Goal: Task Accomplishment & Management: Use online tool/utility

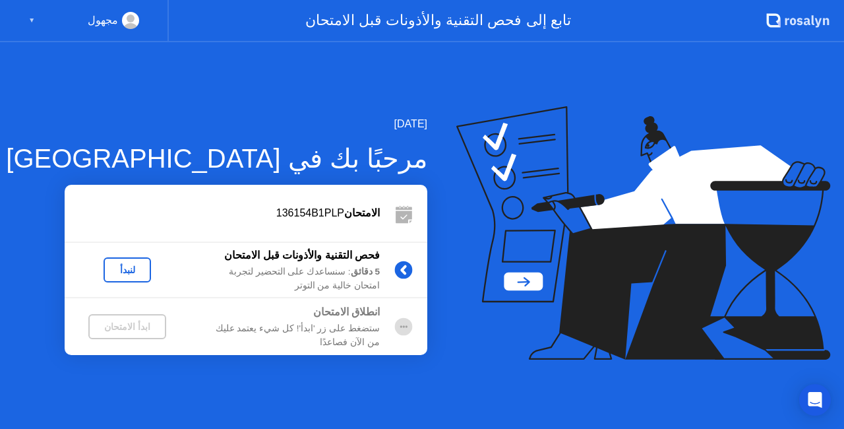
click at [137, 268] on div "لنبدأ" at bounding box center [127, 270] width 37 height 11
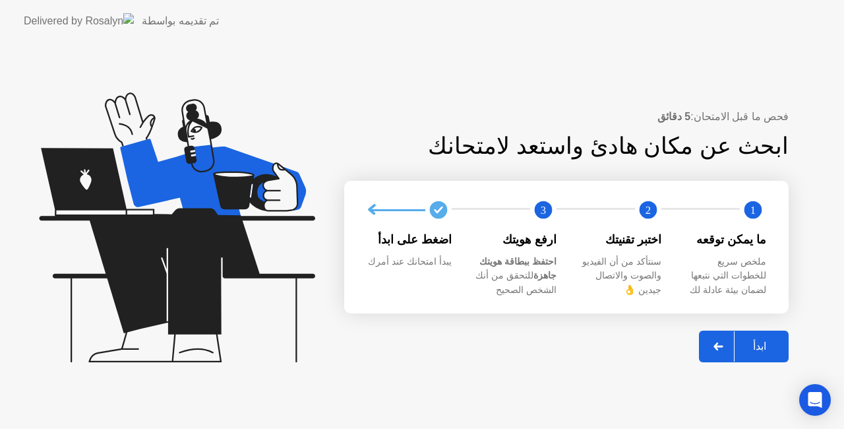
click at [764, 341] on div "ابدأ" at bounding box center [760, 346] width 50 height 13
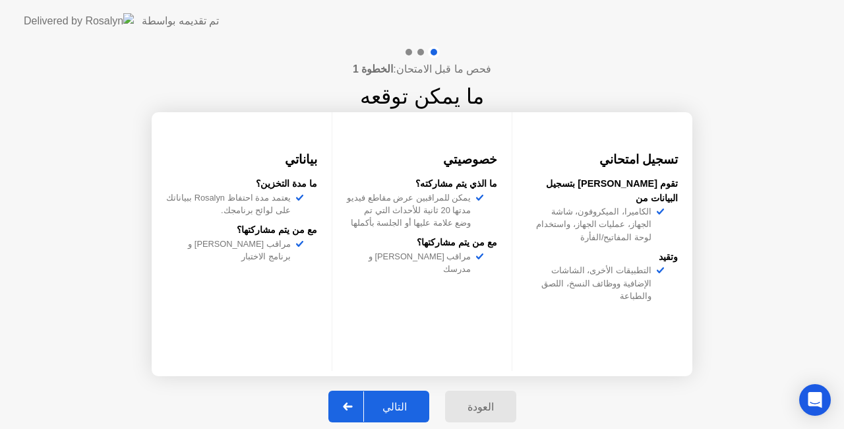
click at [400, 400] on div "التالي" at bounding box center [394, 406] width 61 height 13
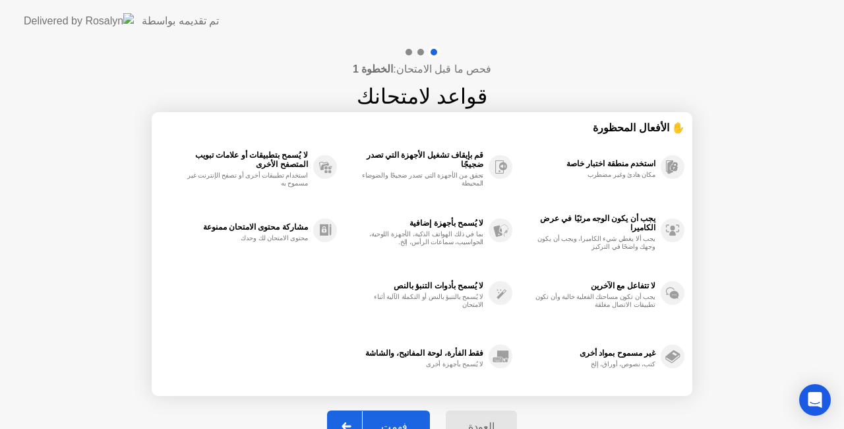
click at [403, 422] on div "فهمت" at bounding box center [394, 426] width 63 height 13
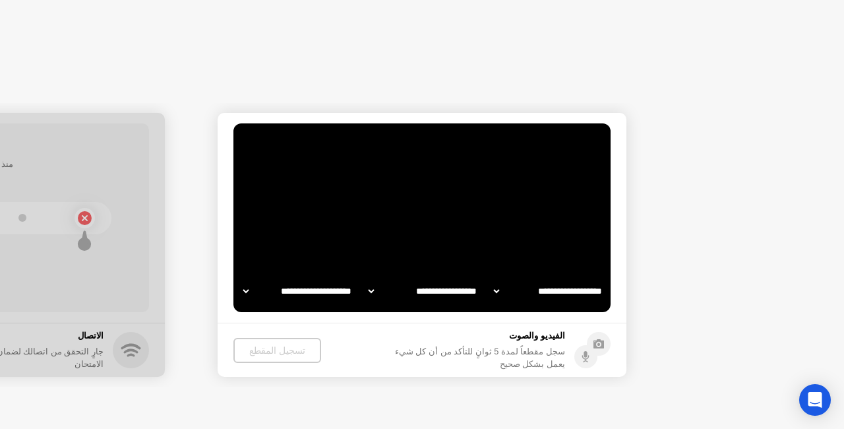
select select "**********"
select select "*******"
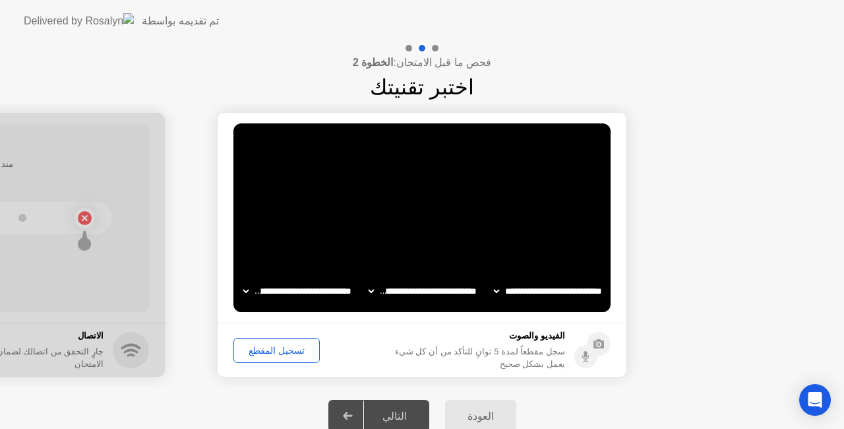
click at [286, 350] on div "تسجيل المقطع" at bounding box center [276, 350] width 77 height 11
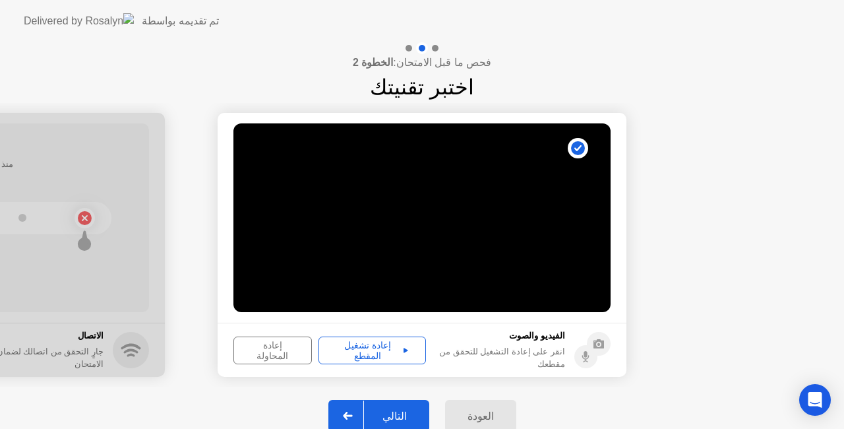
click at [377, 351] on div "إعادة تشغيل المقطع" at bounding box center [372, 350] width 98 height 21
click at [410, 419] on div "التالي" at bounding box center [394, 416] width 61 height 13
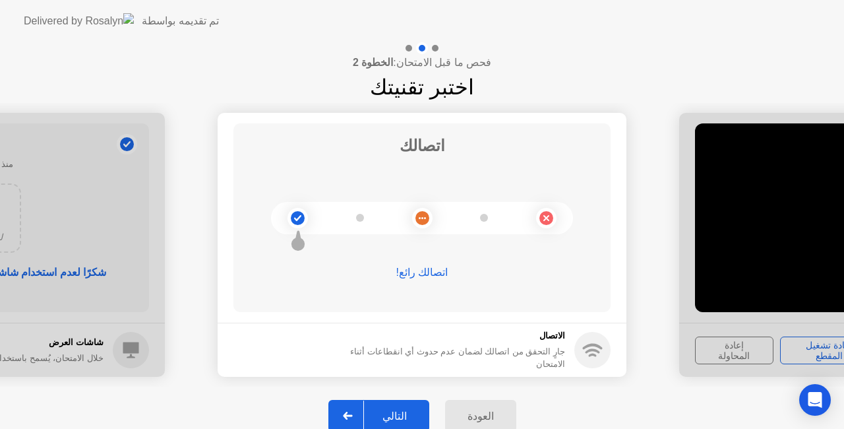
click at [402, 417] on div "التالي" at bounding box center [394, 416] width 61 height 13
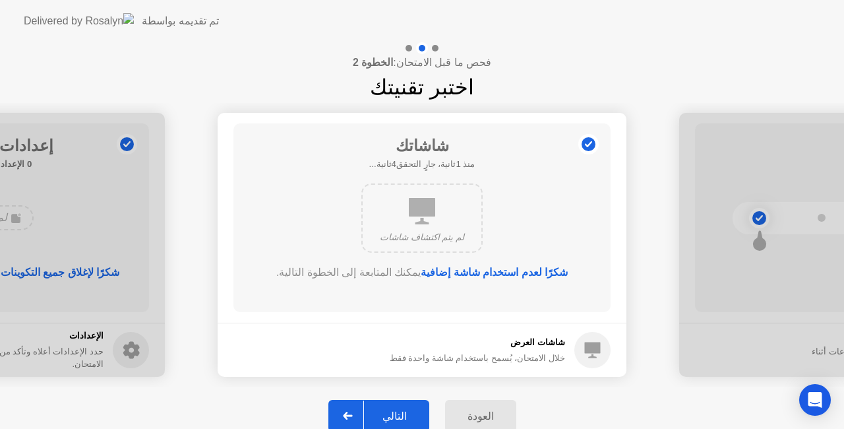
drag, startPoint x: 414, startPoint y: 358, endPoint x: 423, endPoint y: 406, distance: 49.2
click at [423, 406] on div "**********" at bounding box center [422, 243] width 844 height 402
click at [406, 410] on div "التالي" at bounding box center [394, 416] width 61 height 13
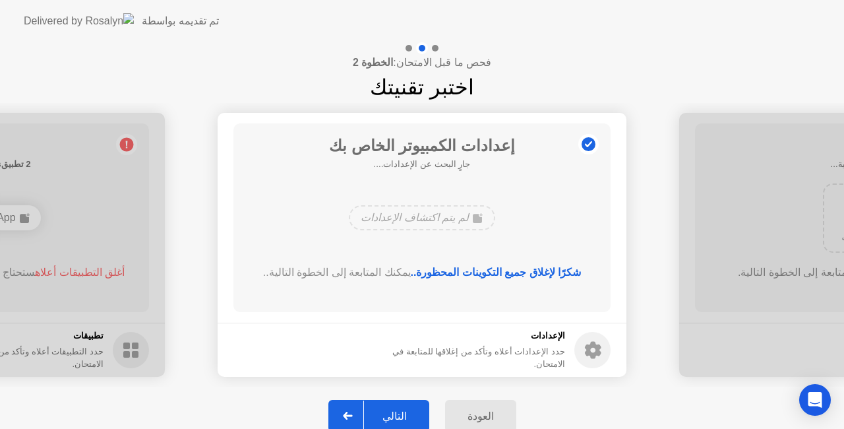
click at [390, 414] on div "التالي" at bounding box center [394, 416] width 61 height 13
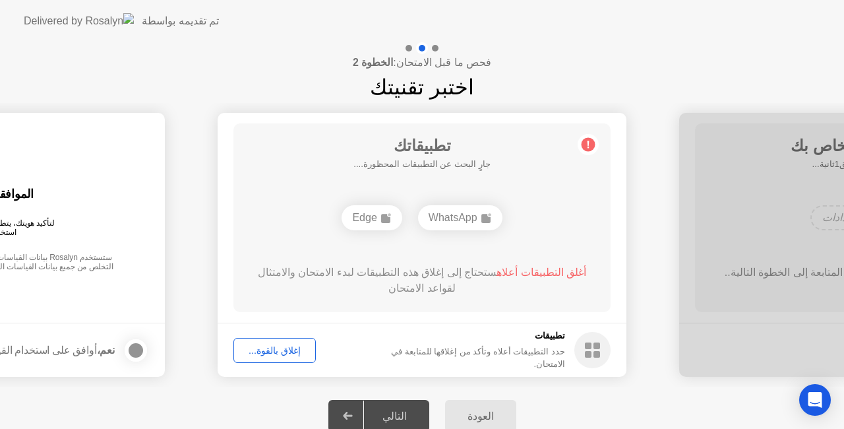
click at [281, 358] on button "إغلاق بالقوة..." at bounding box center [275, 350] width 82 height 25
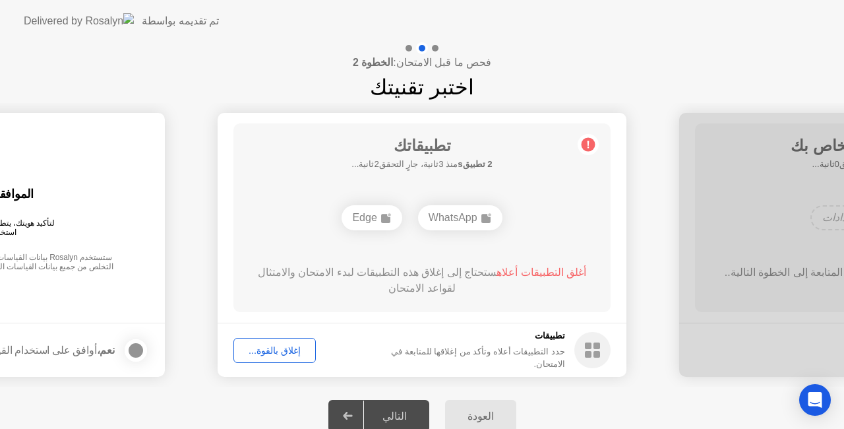
click at [287, 347] on div "إغلاق بالقوة..." at bounding box center [274, 350] width 73 height 11
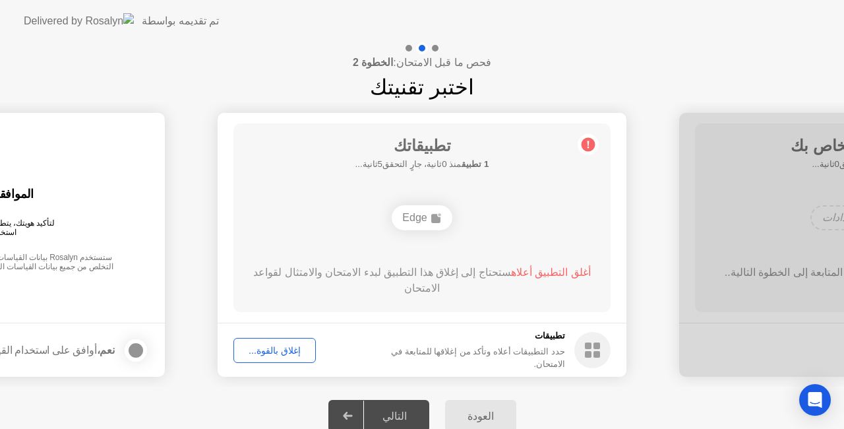
click at [263, 346] on div "إغلاق بالقوة..." at bounding box center [274, 350] width 73 height 11
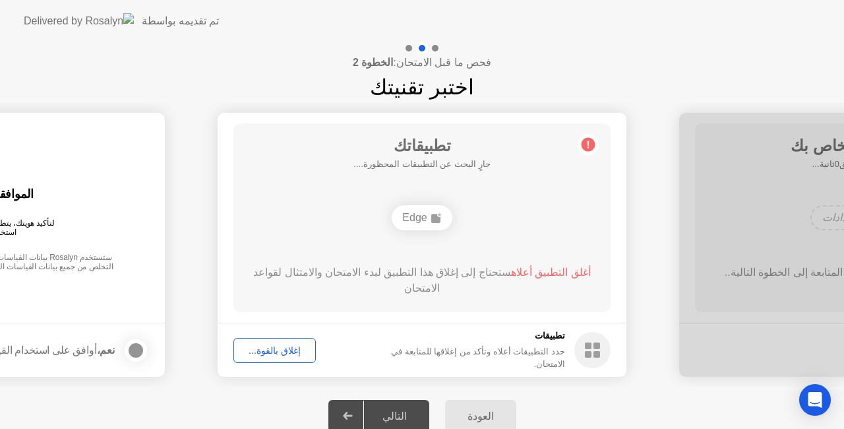
click at [412, 227] on div "Edge" at bounding box center [422, 217] width 60 height 25
click at [418, 213] on div "Edge" at bounding box center [422, 217] width 60 height 25
click at [288, 346] on div "إغلاق بالقوة..." at bounding box center [274, 350] width 73 height 11
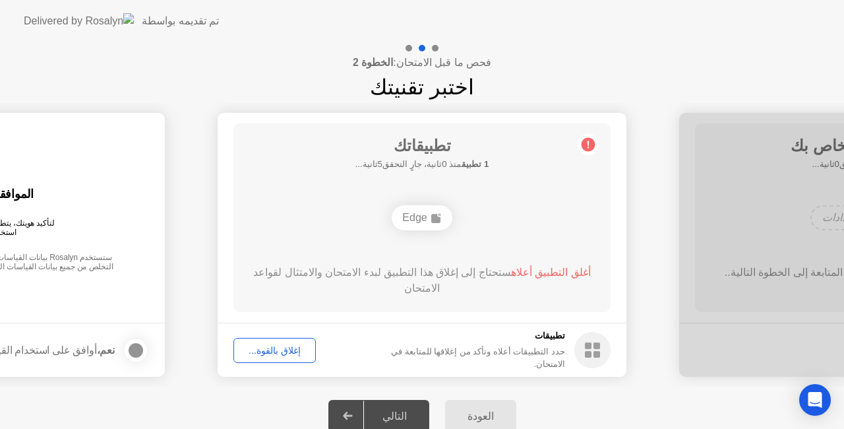
click at [283, 351] on div "إغلاق بالقوة..." at bounding box center [274, 350] width 73 height 11
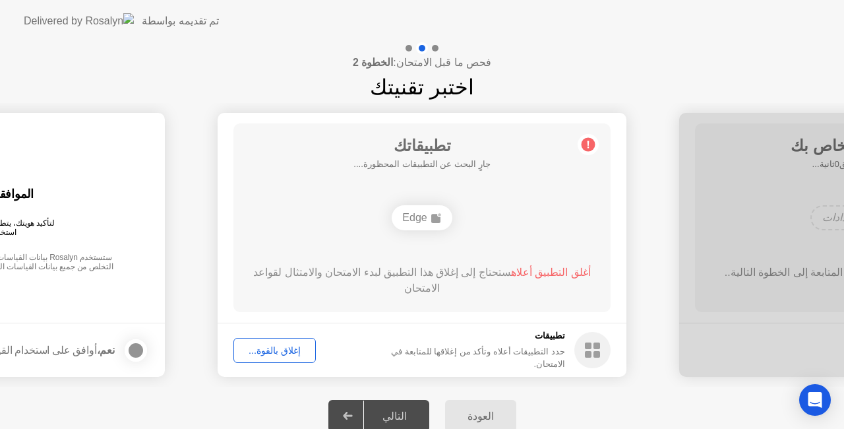
click at [431, 220] on rect at bounding box center [435, 218] width 9 height 9
click at [563, 342] on h5 "تطبيقات" at bounding box center [465, 335] width 200 height 13
click at [586, 346] on rect at bounding box center [588, 345] width 7 height 7
click at [418, 216] on div "Edge" at bounding box center [422, 217] width 60 height 25
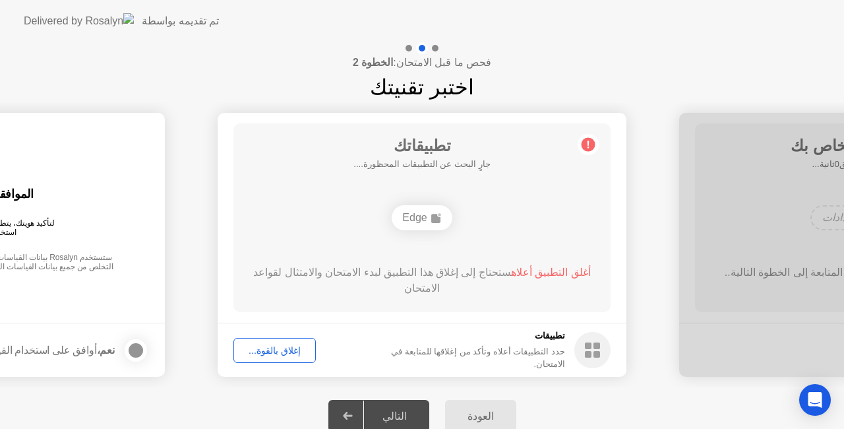
click at [590, 147] on circle at bounding box center [589, 145] width 14 height 14
click at [504, 208] on div "Edge" at bounding box center [422, 218] width 302 height 36
click at [272, 348] on div "إغلاق بالقوة..." at bounding box center [274, 350] width 73 height 11
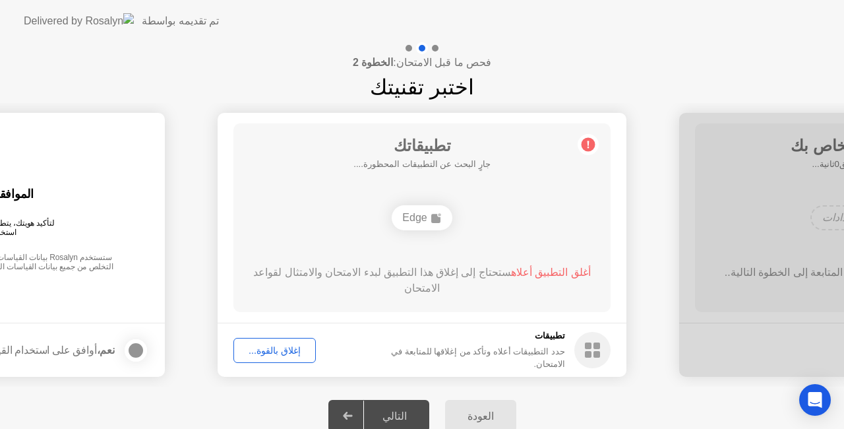
click at [433, 216] on rect at bounding box center [435, 218] width 9 height 9
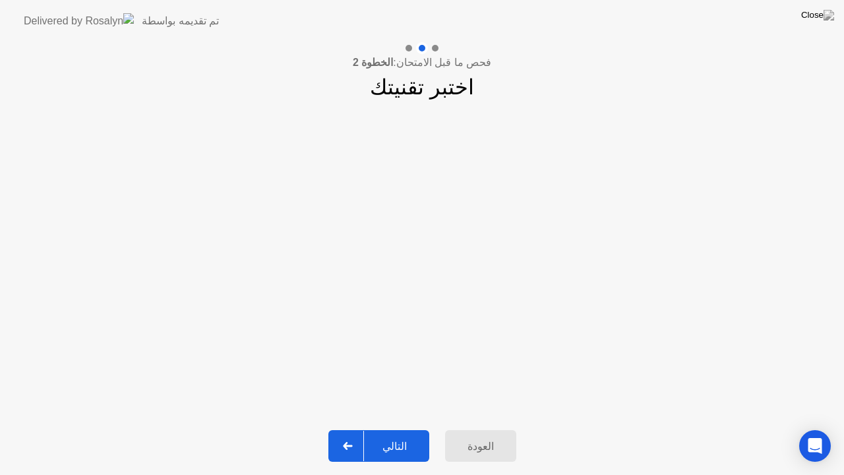
click at [405, 428] on div "التالي" at bounding box center [394, 446] width 61 height 13
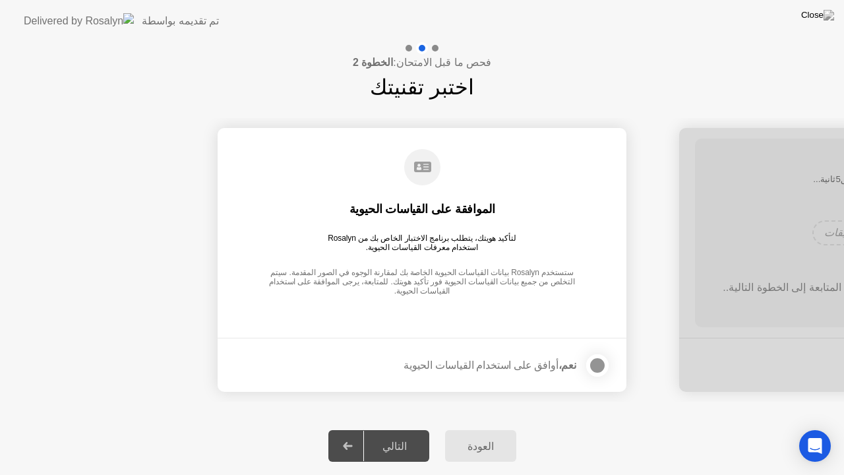
click at [409, 428] on div "التالي" at bounding box center [394, 446] width 61 height 13
click at [603, 364] on div at bounding box center [598, 366] width 16 height 16
click at [409, 428] on div "التالي" at bounding box center [394, 446] width 61 height 13
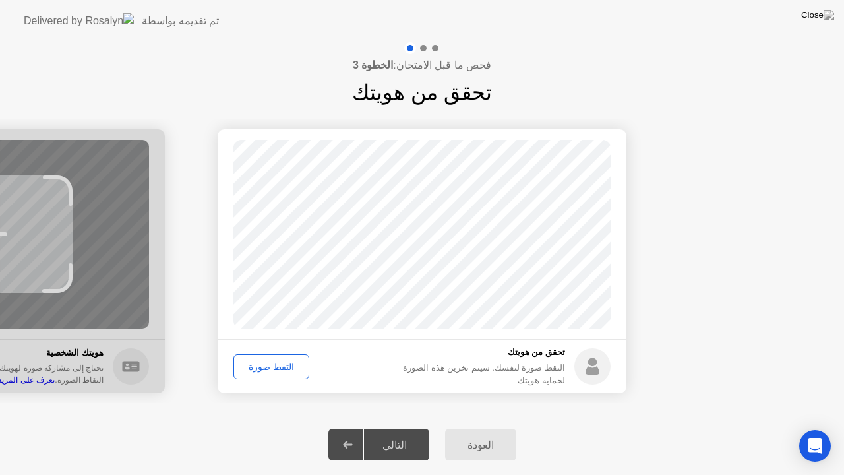
click at [257, 368] on div "التقط صورة" at bounding box center [271, 366] width 67 height 11
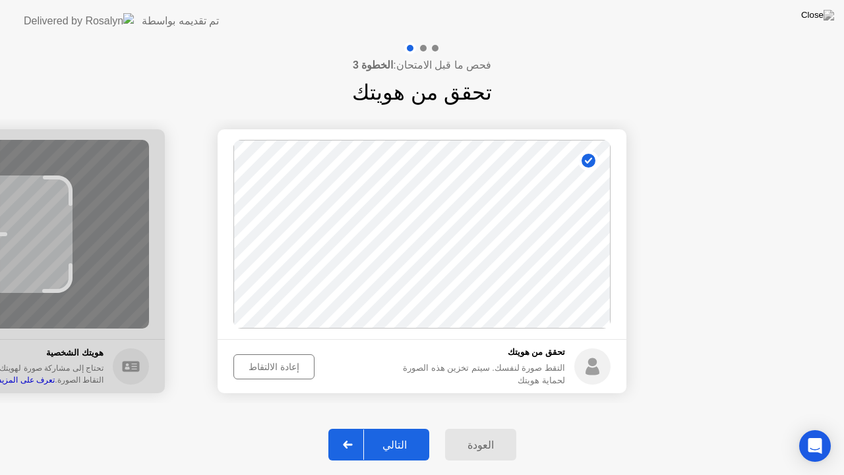
click at [257, 368] on div "إعادة الالتقاط" at bounding box center [274, 366] width 72 height 11
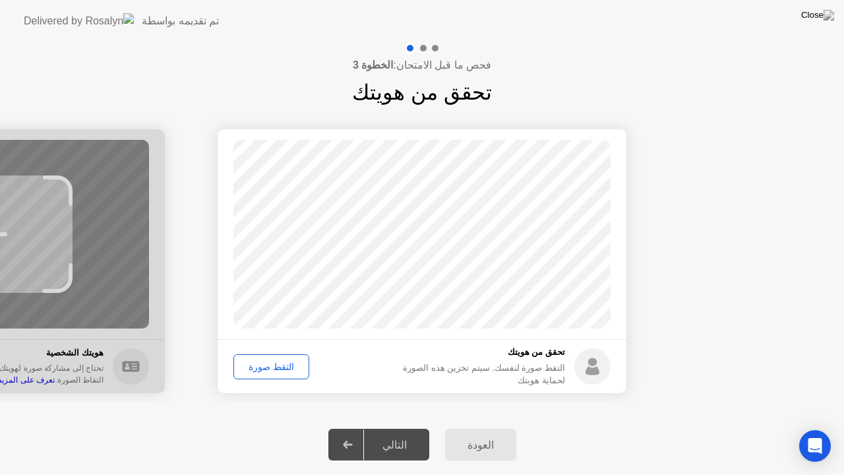
click at [268, 372] on div "التقط صورة" at bounding box center [271, 366] width 67 height 11
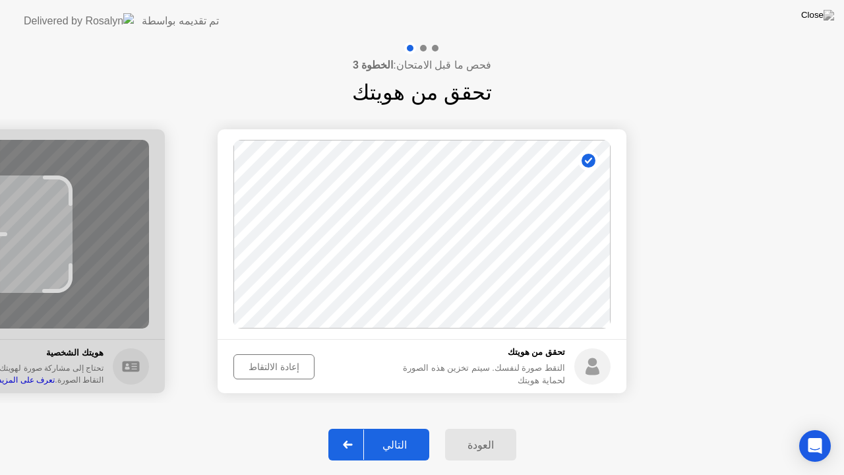
click at [402, 428] on div "التالي" at bounding box center [394, 445] width 61 height 13
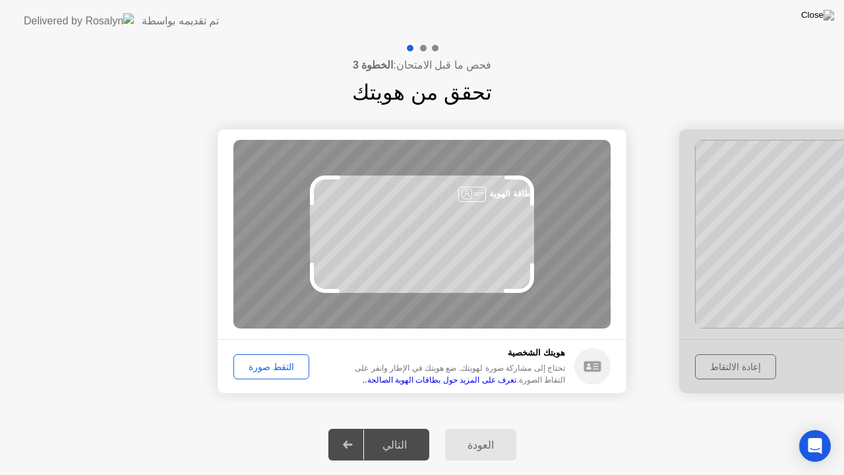
click at [247, 363] on div "التقط صورة" at bounding box center [271, 366] width 67 height 11
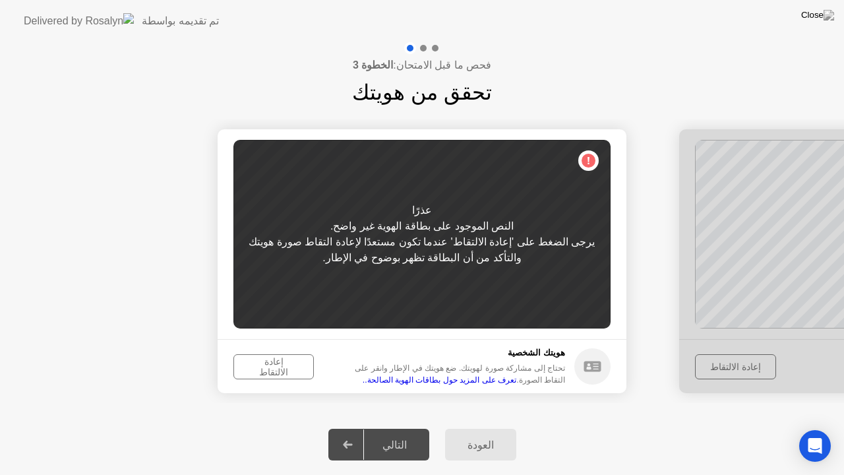
click at [275, 364] on div "إعادة الالتقاط" at bounding box center [273, 366] width 71 height 21
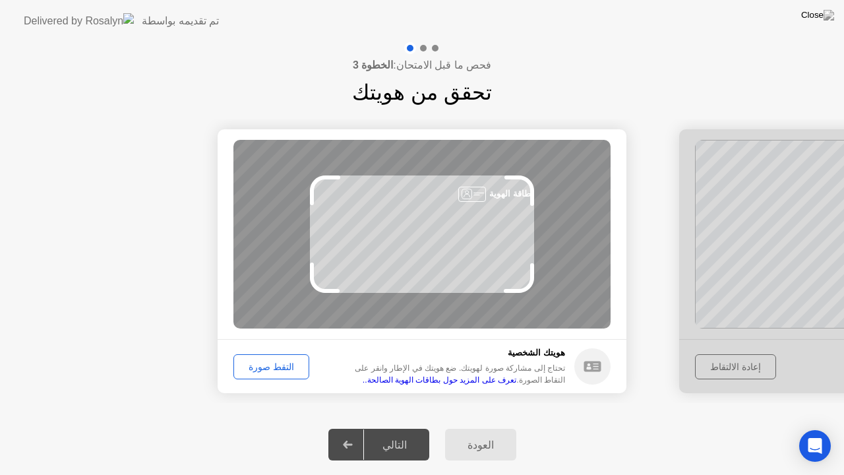
click at [280, 356] on button "التقط صورة" at bounding box center [272, 366] width 76 height 25
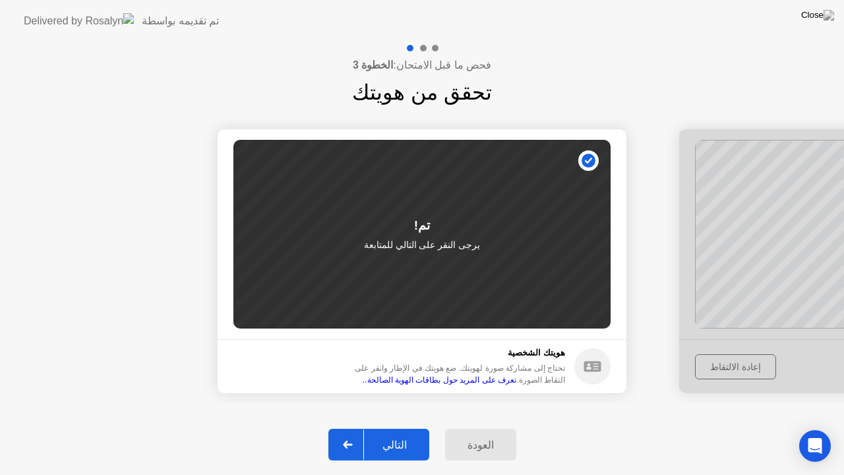
click at [401, 428] on div "التالي" at bounding box center [394, 445] width 61 height 13
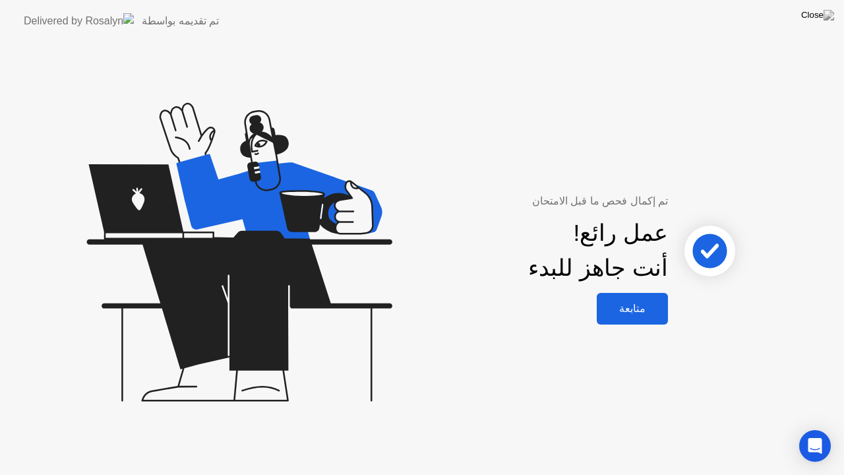
click at [624, 310] on div "متابعة" at bounding box center [632, 308] width 63 height 13
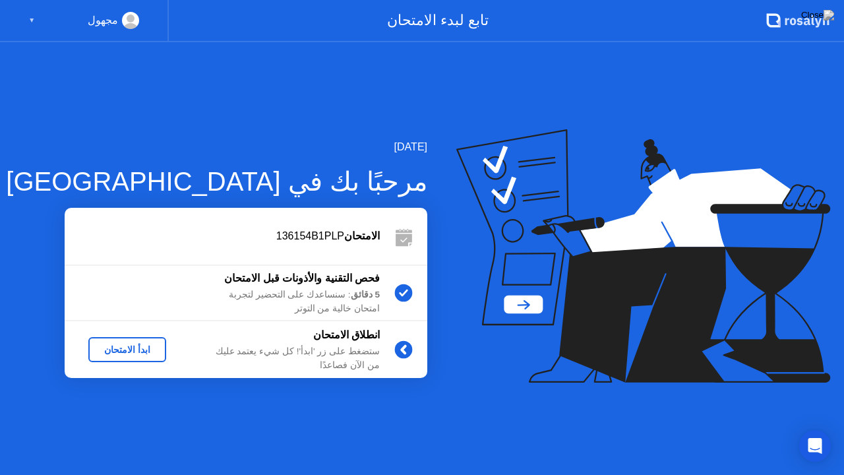
click at [139, 350] on div "ابدأ الامتحان" at bounding box center [127, 349] width 67 height 11
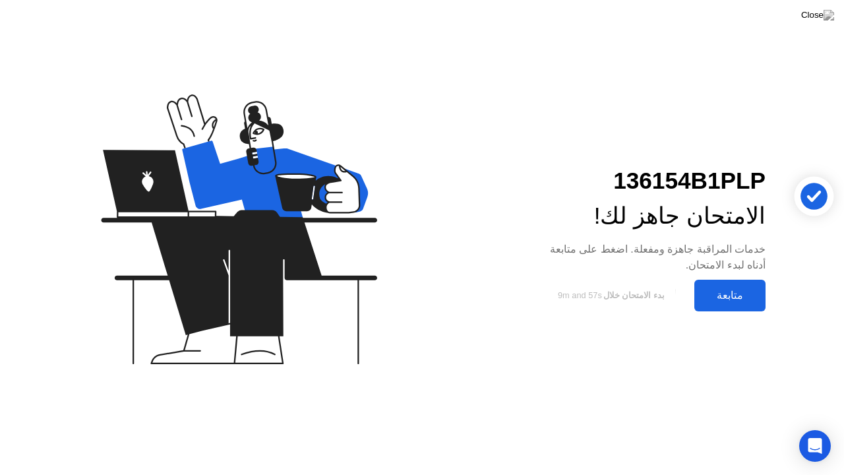
click at [724, 297] on div "متابعة" at bounding box center [730, 295] width 63 height 13
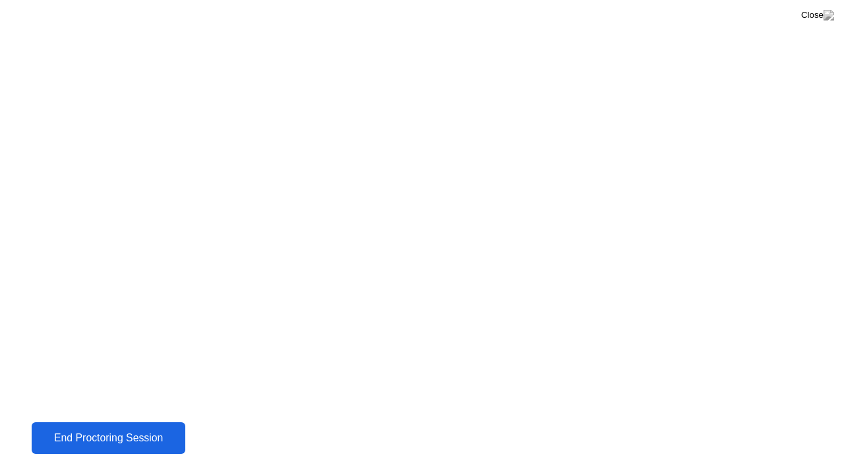
click at [135, 428] on div "End Proctoring Session" at bounding box center [109, 438] width 146 height 12
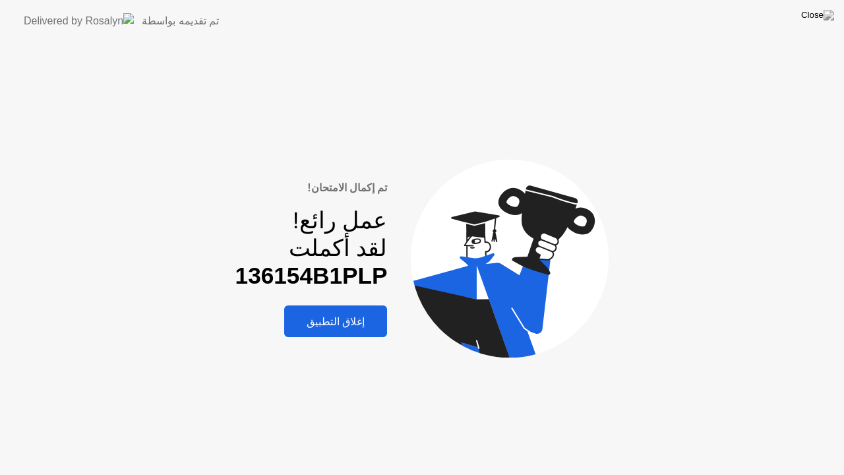
click at [358, 312] on button "إغلاق التطبيق" at bounding box center [335, 321] width 103 height 32
